Goal: Task Accomplishment & Management: Complete application form

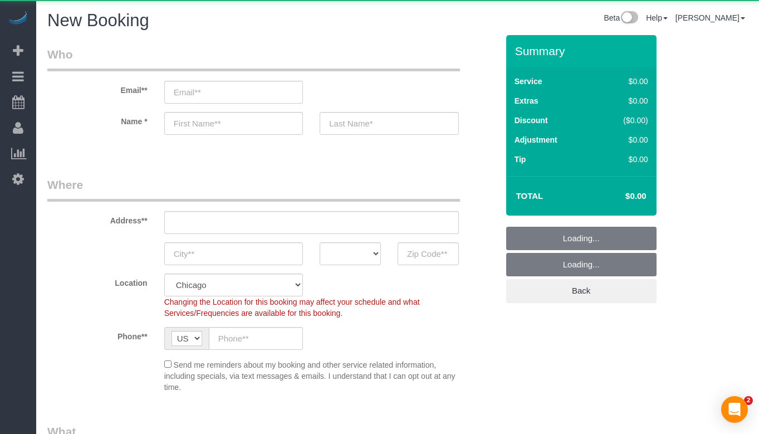
select select "512"
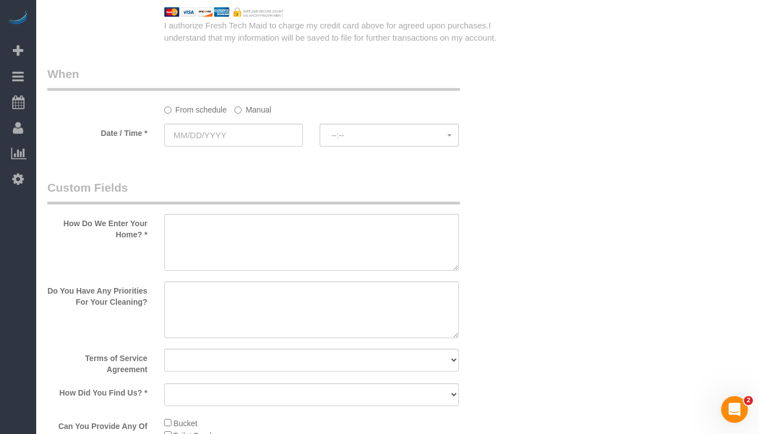
scroll to position [1393, 0]
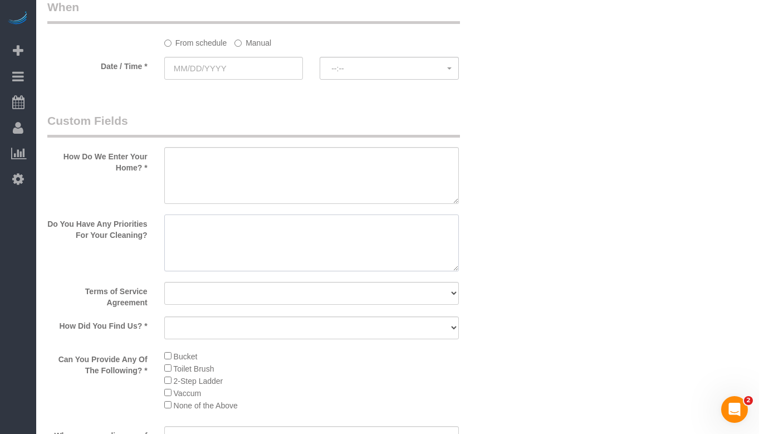
click at [236, 228] on textarea at bounding box center [311, 243] width 295 height 57
drag, startPoint x: 236, startPoint y: 228, endPoint x: 410, endPoint y: 280, distance: 181.2
click at [411, 280] on sui-booking-custom-fields "How Do We Enter Your Home? * Do You Have Any Priorities For Your Cleaning? Term…" at bounding box center [272, 424] width 451 height 622
click at [250, 227] on textarea at bounding box center [311, 243] width 295 height 57
click at [347, 228] on textarea at bounding box center [311, 243] width 295 height 57
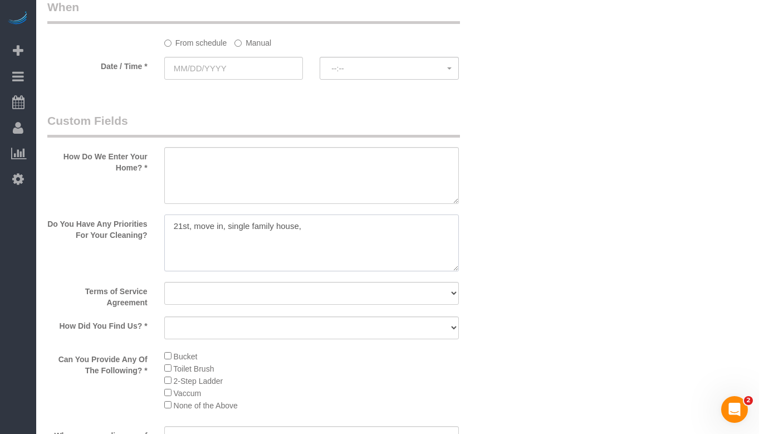
click at [335, 223] on textarea at bounding box center [311, 243] width 295 height 57
click at [357, 229] on textarea at bounding box center [311, 243] width 295 height 57
click at [407, 238] on textarea at bounding box center [311, 243] width 295 height 57
click at [338, 241] on textarea at bounding box center [311, 243] width 295 height 57
click at [306, 245] on textarea at bounding box center [311, 243] width 295 height 57
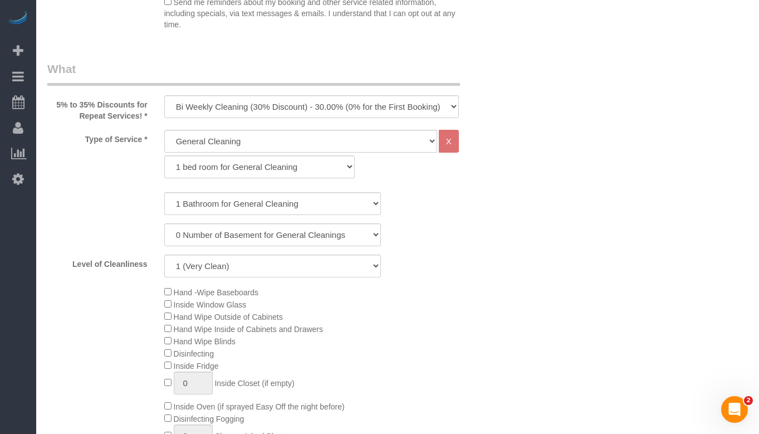
scroll to position [334, 0]
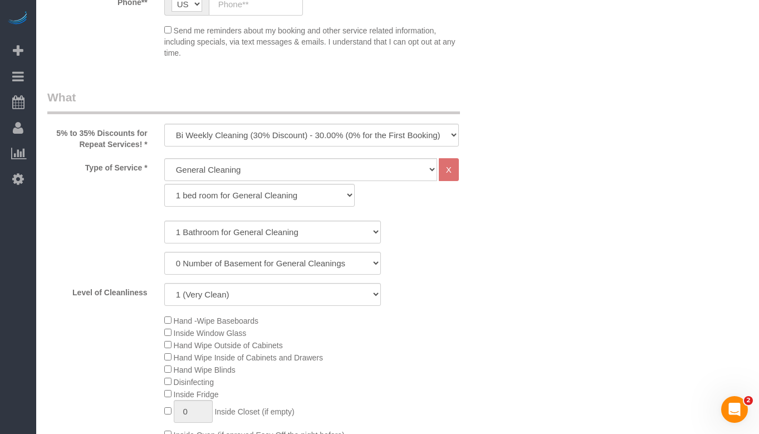
type textarea "21st, move in, single family house, [DEMOGRAPHIC_DATA], 15000sqft,kitchen, floo…"
click at [296, 131] on select "One Time Cleaning Weekly Cleaning (35% Discount) - 35.00% (0% for the First Boo…" at bounding box center [311, 135] width 295 height 23
select select "object:859"
click at [164, 124] on select "One Time Cleaning Weekly Cleaning (35% Discount) - 35.00% (0% for the First Boo…" at bounding box center [311, 135] width 295 height 23
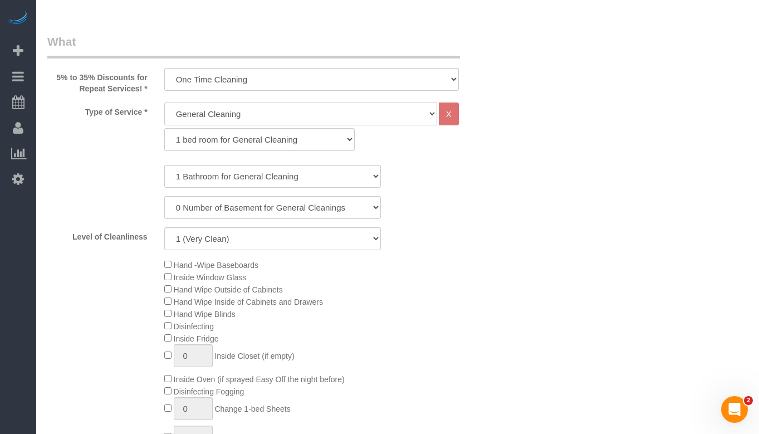
click at [270, 113] on select "General Cleaning Deep Cleaning Move-in / Move-out Cleaning COUNTS Cleaning" at bounding box center [300, 114] width 273 height 23
select select "514"
click at [164, 103] on select "General Cleaning Deep Cleaning Move-in / Move-out Cleaning COUNTS Cleaning" at bounding box center [300, 114] width 273 height 23
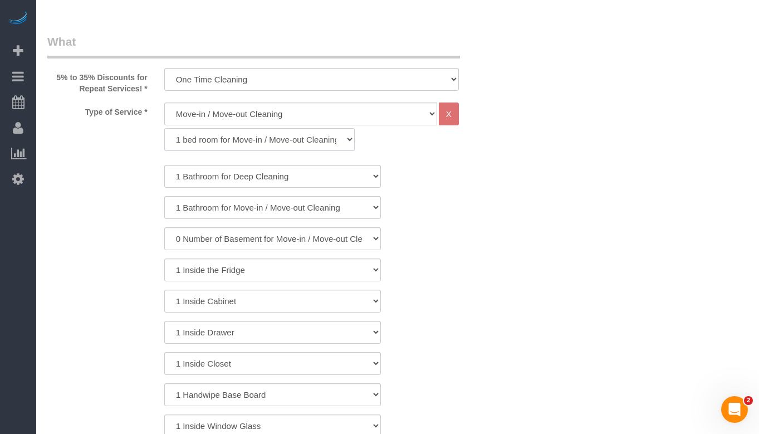
click at [272, 138] on select "1 bed room for Move-in / Move-out Cleaning (full scale) 2 bed room for Move-in …" at bounding box center [259, 139] width 191 height 23
select select "297"
click at [164, 128] on select "1 bed room for Move-in / Move-out Cleaning (full scale) 2 bed room for Move-in …" at bounding box center [259, 139] width 191 height 23
click at [268, 177] on select "1 Bathroom for Move-in / Move-out Cleaning 2 Bathroom for Move-in / Move-out Cl…" at bounding box center [272, 176] width 217 height 23
select select "2"
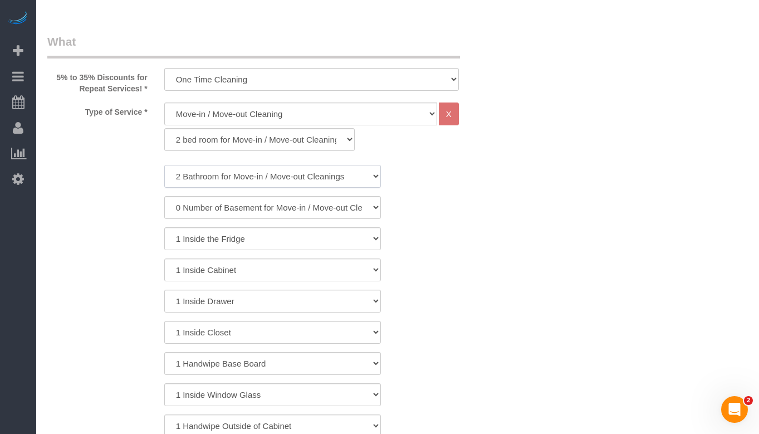
click at [164, 165] on select "1 Bathroom for Move-in / Move-out Cleaning 2 Bathroom for Move-in / Move-out Cl…" at bounding box center [272, 176] width 217 height 23
click at [295, 144] on select "1 bed room for Move-in / Move-out Cleaning (full scale) 2 bed room for Move-in …" at bounding box center [259, 139] width 191 height 23
select select "298"
click at [164, 128] on select "1 bed room for Move-in / Move-out Cleaning (full scale) 2 bed room for Move-in …" at bounding box center [259, 139] width 191 height 23
select select "2"
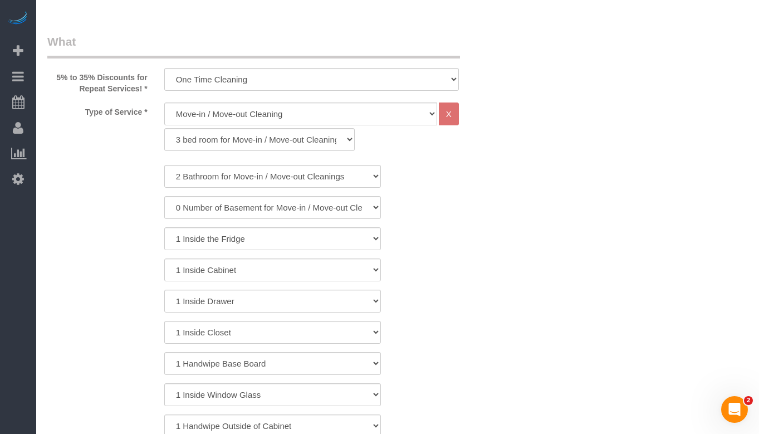
click at [472, 191] on div "1 Bathroom for Move-in / Move-out Cleaning 2 Bathroom for Move-in / Move-out Cl…" at bounding box center [272, 332] width 451 height 335
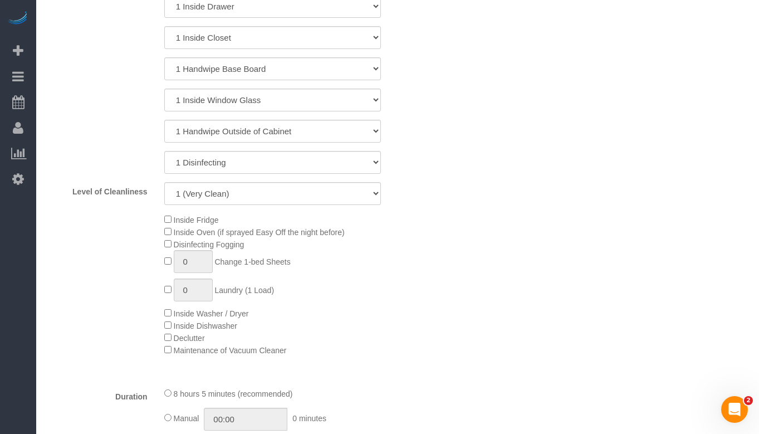
scroll to position [724, 0]
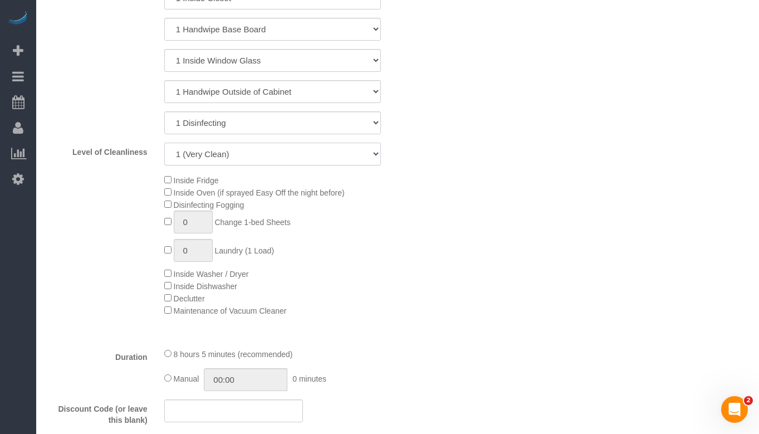
click at [347, 157] on select "1 (Very Clean) 2 3 4 5 (Average Condition) 6 7 8 9 10 (Extremely Dirty)" at bounding box center [272, 154] width 217 height 23
select select "4"
click at [164, 143] on select "1 (Very Clean) 2 3 4 5 (Average Condition) 6 7 8 9 10 (Extremely Dirty)" at bounding box center [272, 154] width 217 height 23
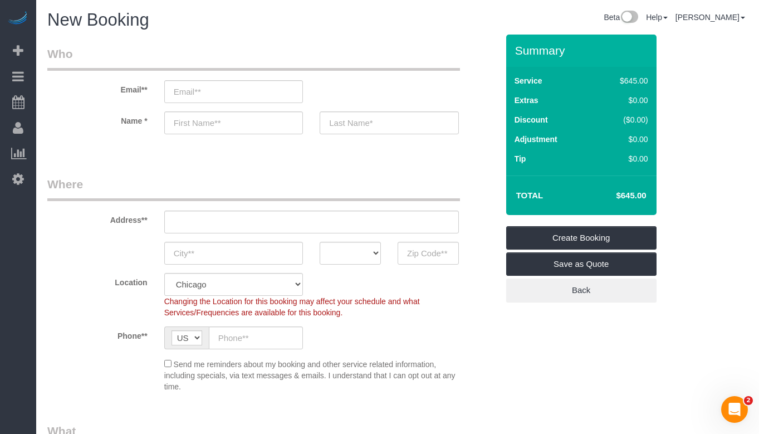
scroll to position [0, 0]
click at [223, 97] on input "email" at bounding box center [233, 92] width 139 height 23
click at [345, 90] on div "Email**" at bounding box center [272, 74] width 467 height 57
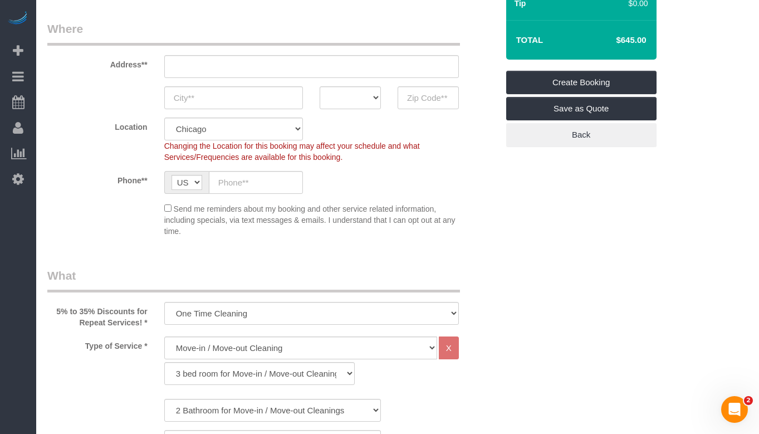
scroll to position [167, 0]
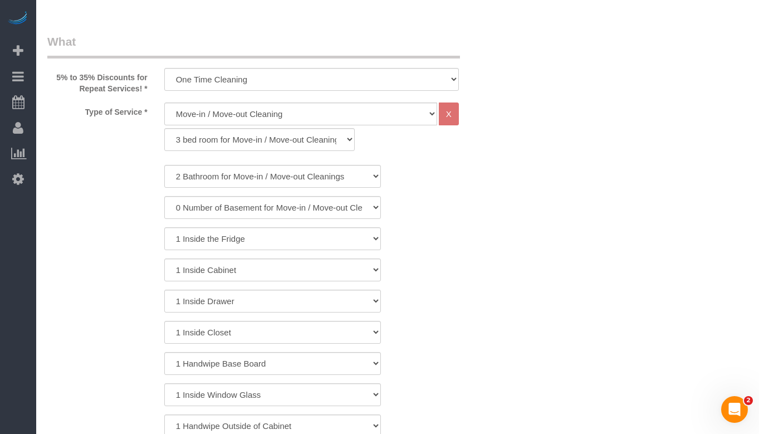
click at [459, 237] on div "1 Inside the Fridge" at bounding box center [272, 238] width 467 height 23
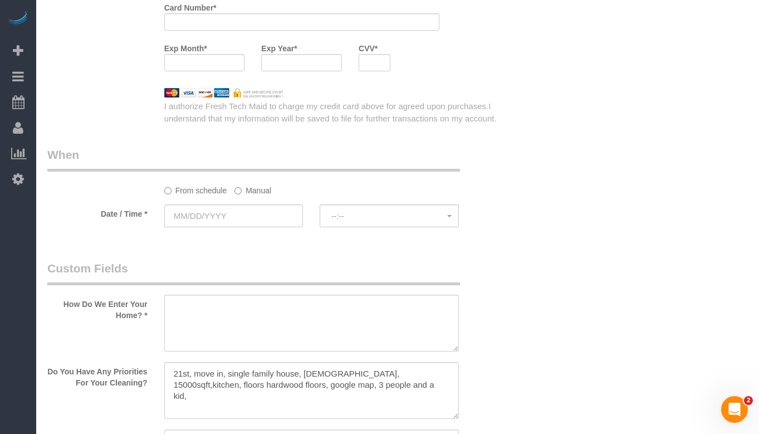
scroll to position [1504, 0]
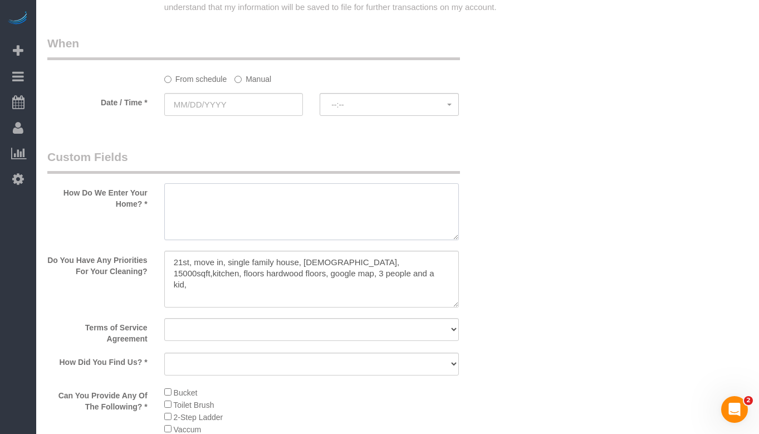
click at [320, 197] on textarea at bounding box center [311, 211] width 295 height 57
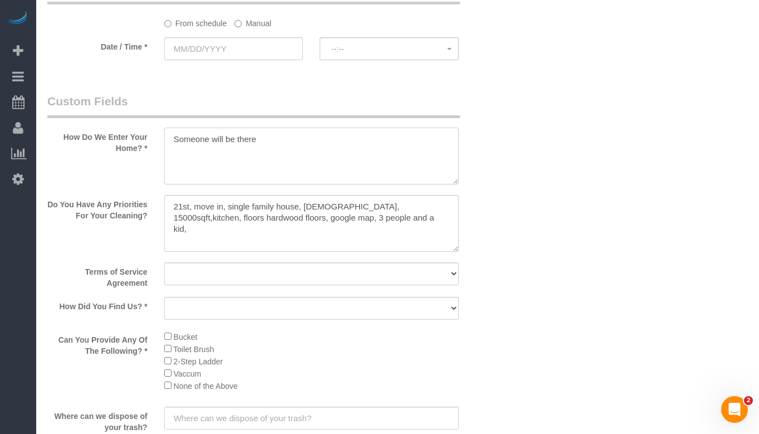
type textarea "Someone will be there"
click at [265, 276] on select "Yes, I agree to the Terms of Service and Privacy Policy. No. I disagree with th…" at bounding box center [311, 273] width 295 height 23
select select "number:1"
click at [164, 262] on select "Yes, I agree to the Terms of Service and Privacy Policy. No. I disagree with th…" at bounding box center [311, 273] width 295 height 23
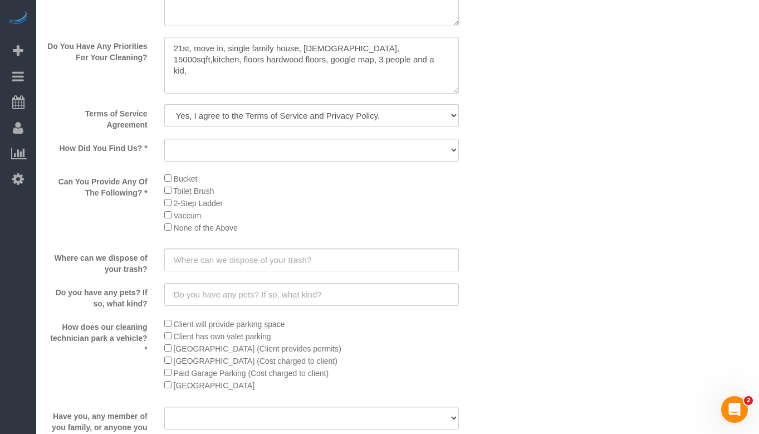
scroll to position [1727, 0]
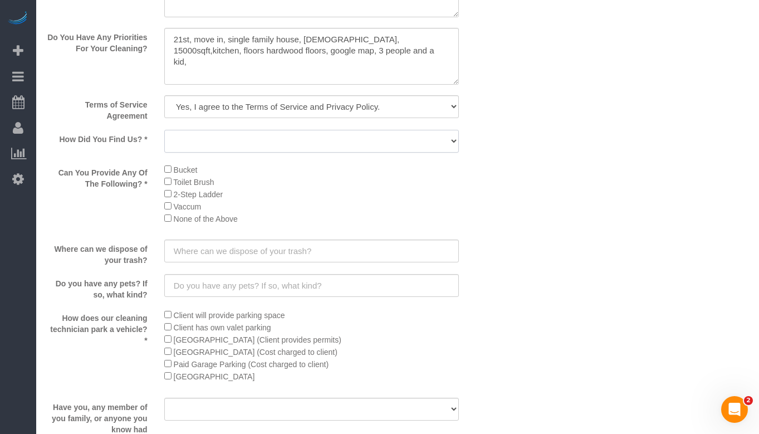
click at [366, 145] on select "Yelp Google Facebook Pinterest Alternative Social Media SMS Message Email Best …" at bounding box center [311, 141] width 295 height 23
select select "number:58"
click at [164, 130] on select "Yelp Google Facebook Pinterest Alternative Social Media SMS Message Email Best …" at bounding box center [311, 141] width 295 height 23
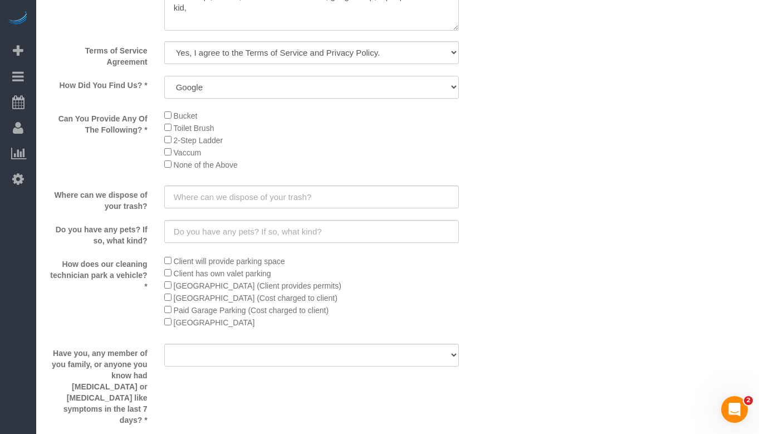
scroll to position [1783, 0]
click at [230, 192] on input "text" at bounding box center [311, 195] width 295 height 23
type input "B"
type input "Bags"
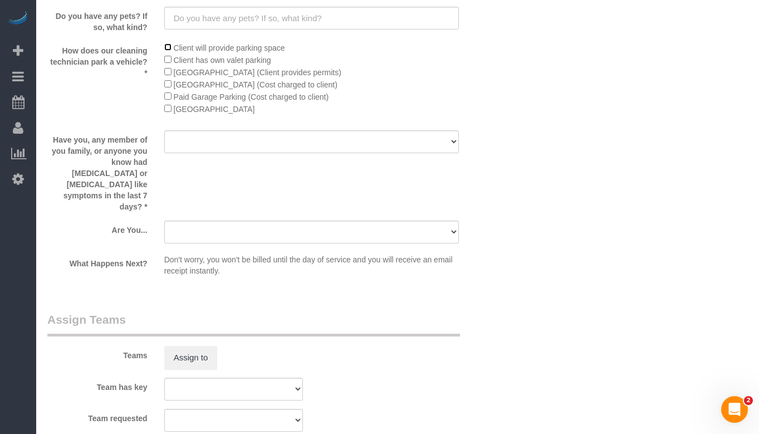
scroll to position [2117, 0]
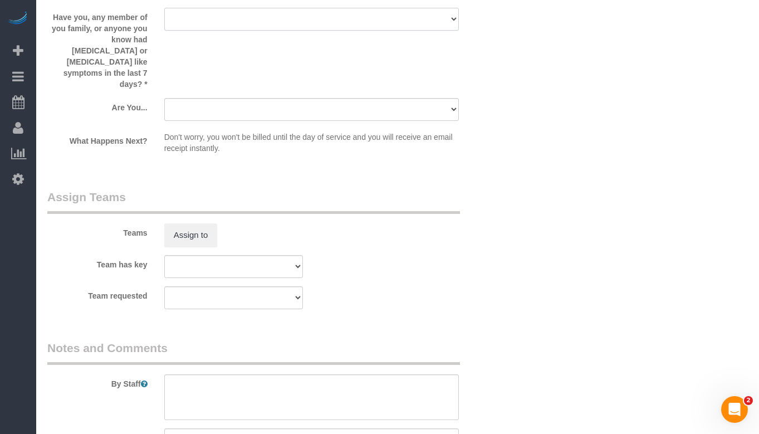
click at [305, 27] on select "Yes No" at bounding box center [311, 19] width 295 height 23
select select "number:139"
click at [164, 8] on select "Yes No" at bounding box center [311, 19] width 295 height 23
click at [306, 98] on select "A parent with kids living at home. A parent with kids out of home. A person loo…" at bounding box center [311, 109] width 295 height 23
select select "number:104"
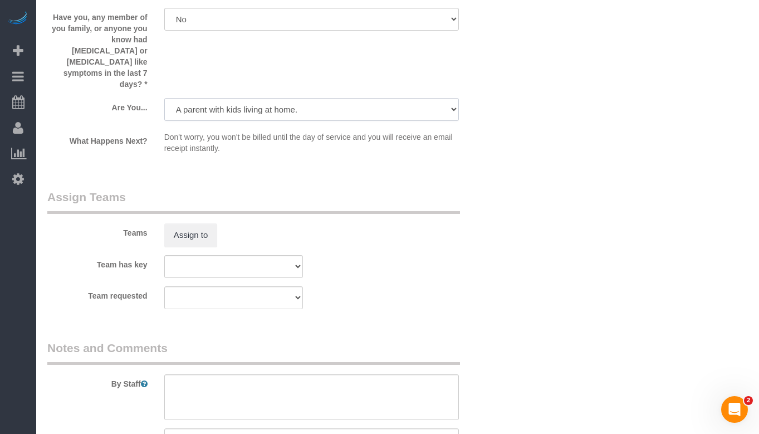
click at [164, 98] on select "A parent with kids living at home. A parent with kids out of home. A person loo…" at bounding box center [311, 109] width 295 height 23
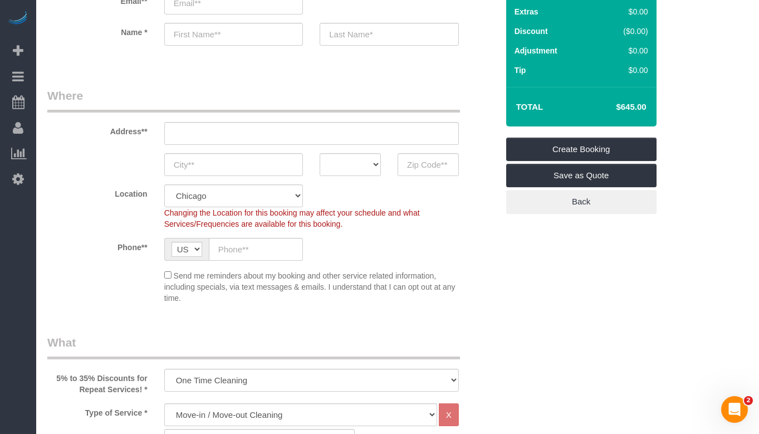
scroll to position [128, 0]
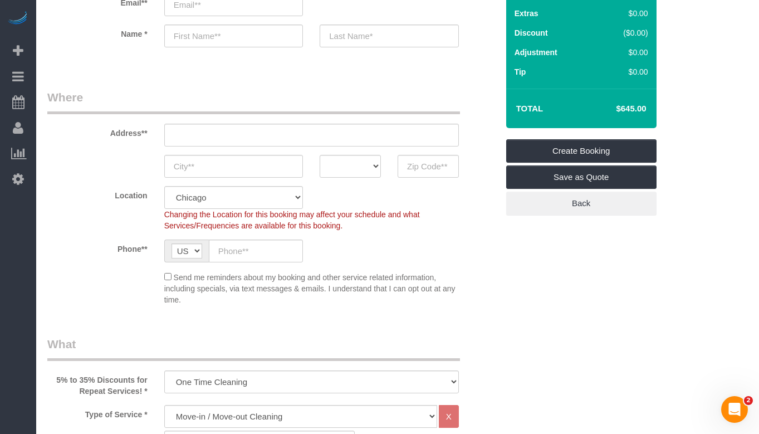
drag, startPoint x: 650, startPoint y: 106, endPoint x: 582, endPoint y: 108, distance: 67.5
click at [582, 108] on td "$645.00" at bounding box center [614, 109] width 72 height 28
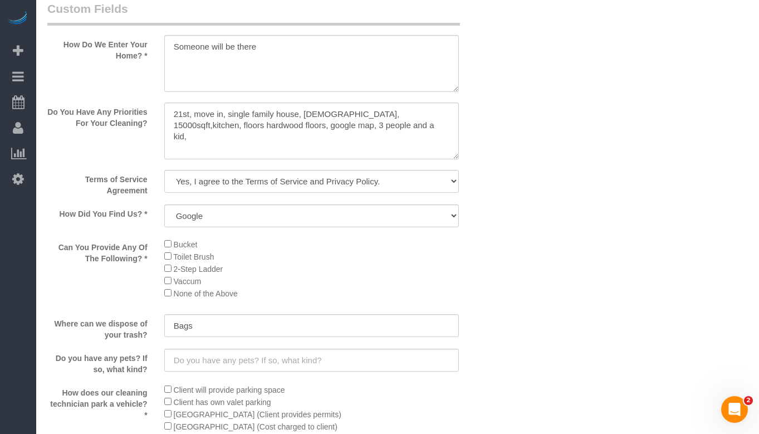
scroll to position [1688, 0]
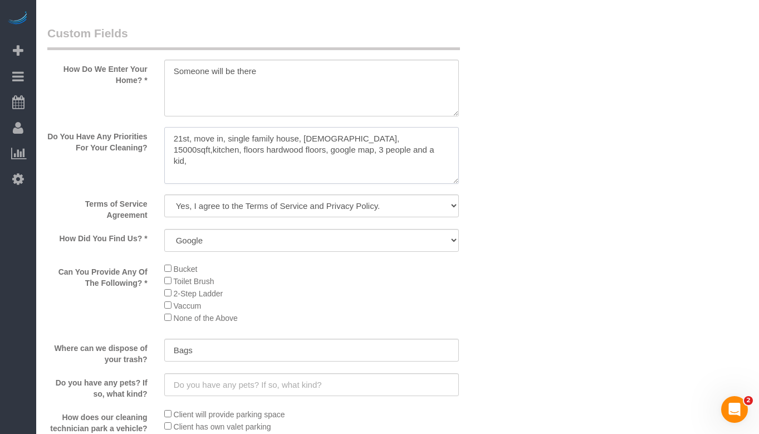
click at [304, 155] on textarea at bounding box center [311, 155] width 295 height 57
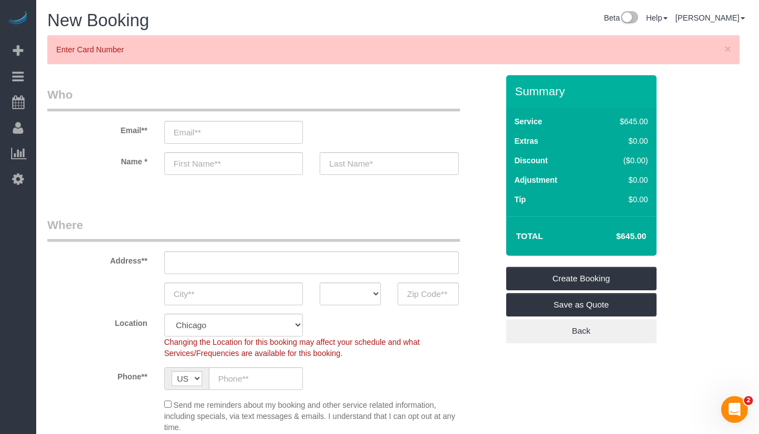
scroll to position [1615, 0]
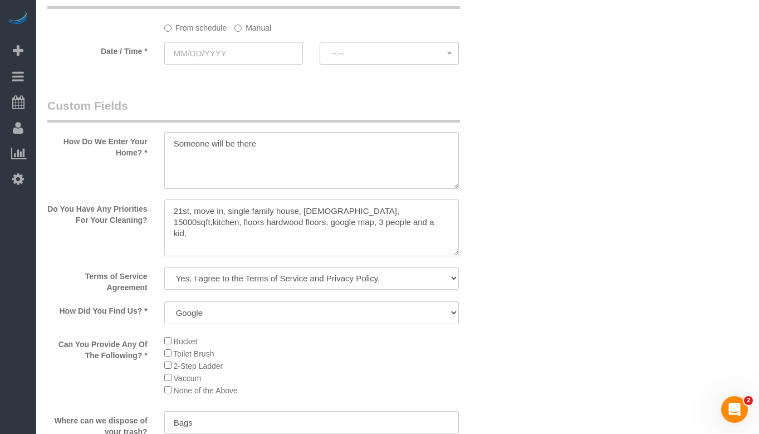
click at [389, 209] on textarea at bounding box center [311, 227] width 295 height 57
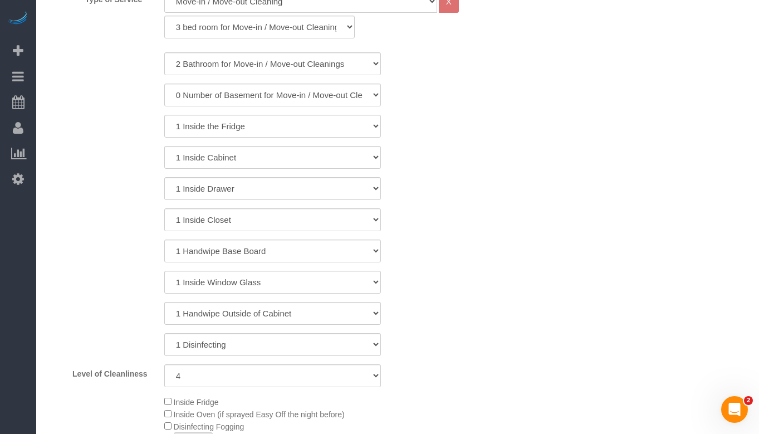
scroll to position [445, 0]
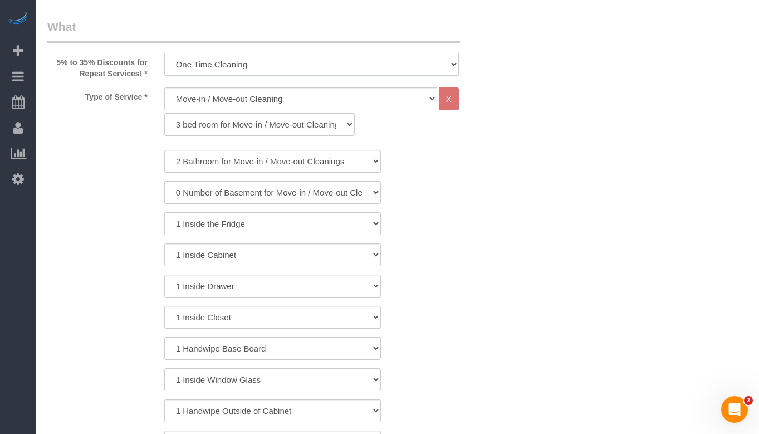
click at [372, 59] on select "One Time Cleaning Weekly Cleaning (35% Discount) - 35.00% (0% for the First Boo…" at bounding box center [311, 64] width 295 height 23
click at [164, 53] on select "One Time Cleaning Weekly Cleaning (35% Discount) - 35.00% (0% for the First Boo…" at bounding box center [311, 64] width 295 height 23
click at [287, 97] on select "General Cleaning Deep Cleaning Move-in / Move-out Cleaning COUNTS Cleaning" at bounding box center [300, 98] width 273 height 23
select select "512"
click at [164, 87] on select "General Cleaning Deep Cleaning Move-in / Move-out Cleaning COUNTS Cleaning" at bounding box center [300, 98] width 273 height 23
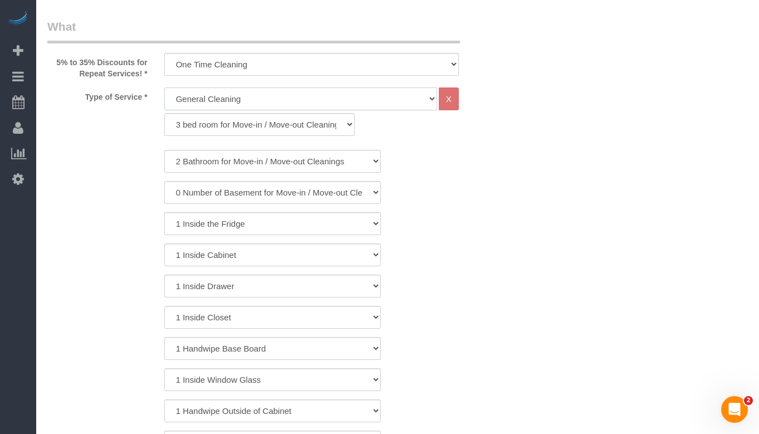
select select "286"
select select "4"
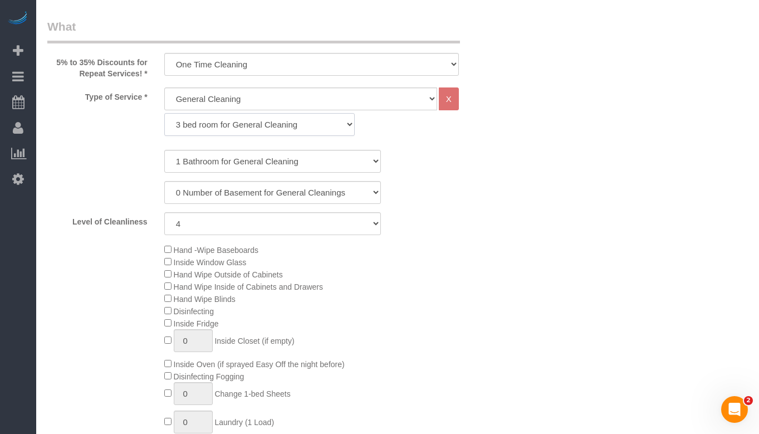
click at [253, 125] on select "1 bed room for General Cleaning 2 bed room for General Cleaning 3 bed room for …" at bounding box center [259, 124] width 191 height 23
select select "289"
click at [164, 113] on select "1 bed room for General Cleaning 2 bed room for General Cleaning 3 bed room for …" at bounding box center [259, 124] width 191 height 23
select select "4"
click at [264, 158] on select "1 Bathroom for General Cleaning 2 Bathroom for General Cleanings 3 Bathroom for…" at bounding box center [272, 161] width 217 height 23
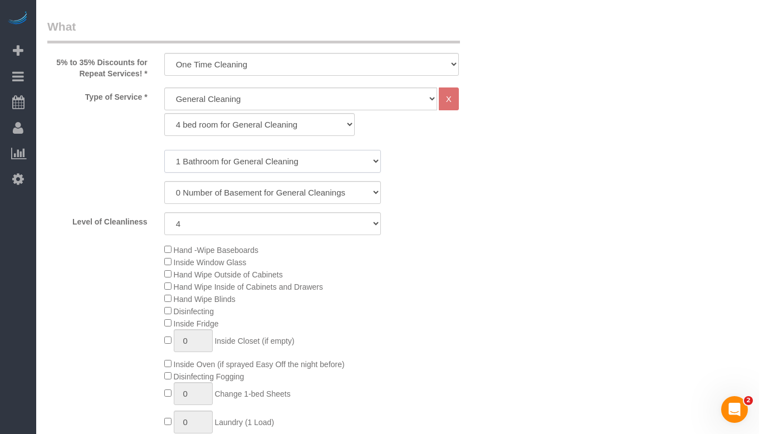
click at [264, 158] on select "1 Bathroom for General Cleaning 2 Bathroom for General Cleanings 3 Bathroom for…" at bounding box center [272, 161] width 217 height 23
select select "2"
click at [164, 150] on select "1 Bathroom for General Cleaning 2 Bathroom for General Cleanings 3 Bathroom for…" at bounding box center [272, 161] width 217 height 23
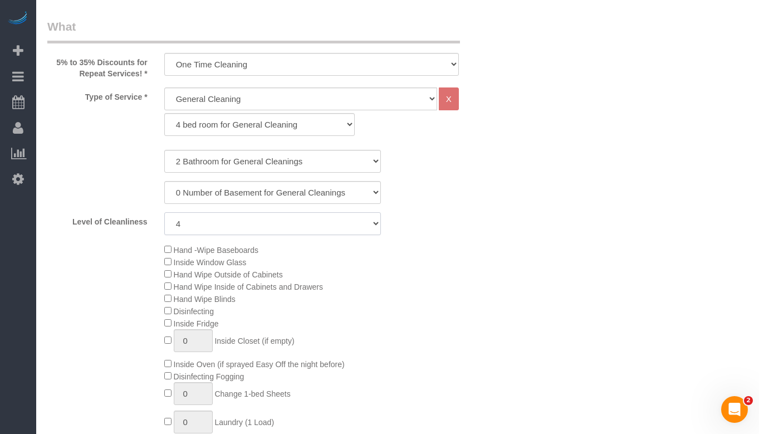
click at [358, 221] on select "1 (Very Clean) 2 3 4 5 (Average Condition) 6 7 8 9 10 (Extremely Dirty)" at bounding box center [272, 223] width 217 height 23
select select "6"
click at [164, 212] on select "1 (Very Clean) 2 3 4 5 (Average Condition) 6 7 8 9 10 (Extremely Dirty)" at bounding box center [272, 223] width 217 height 23
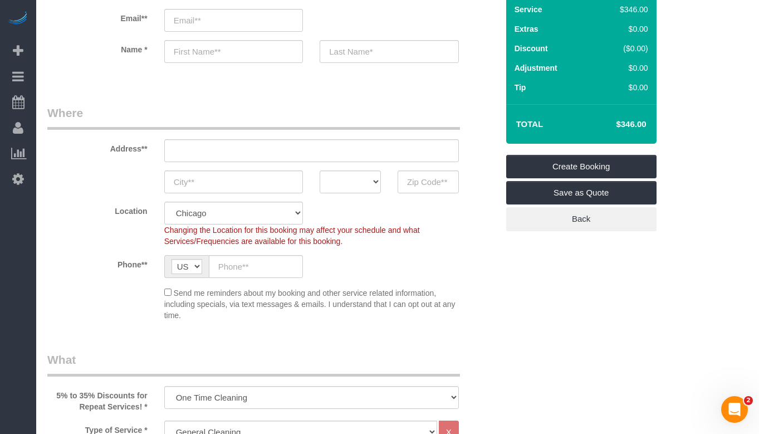
scroll to position [167, 0]
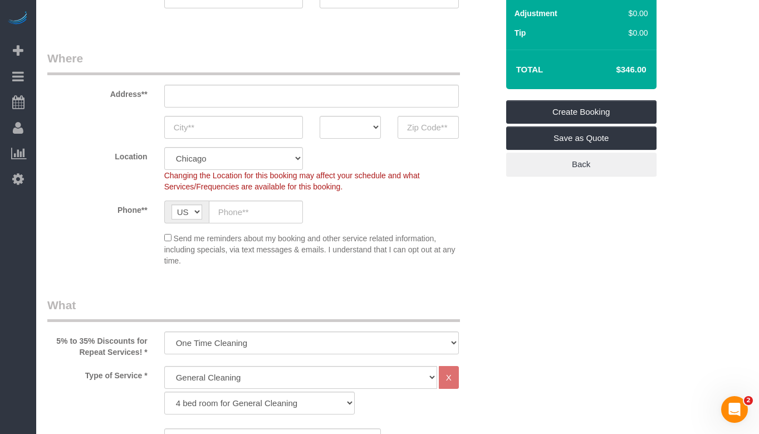
click at [456, 239] on div "Send me reminders about my booking and other service related information, inclu…" at bounding box center [311, 249] width 311 height 35
